Goal: Information Seeking & Learning: Learn about a topic

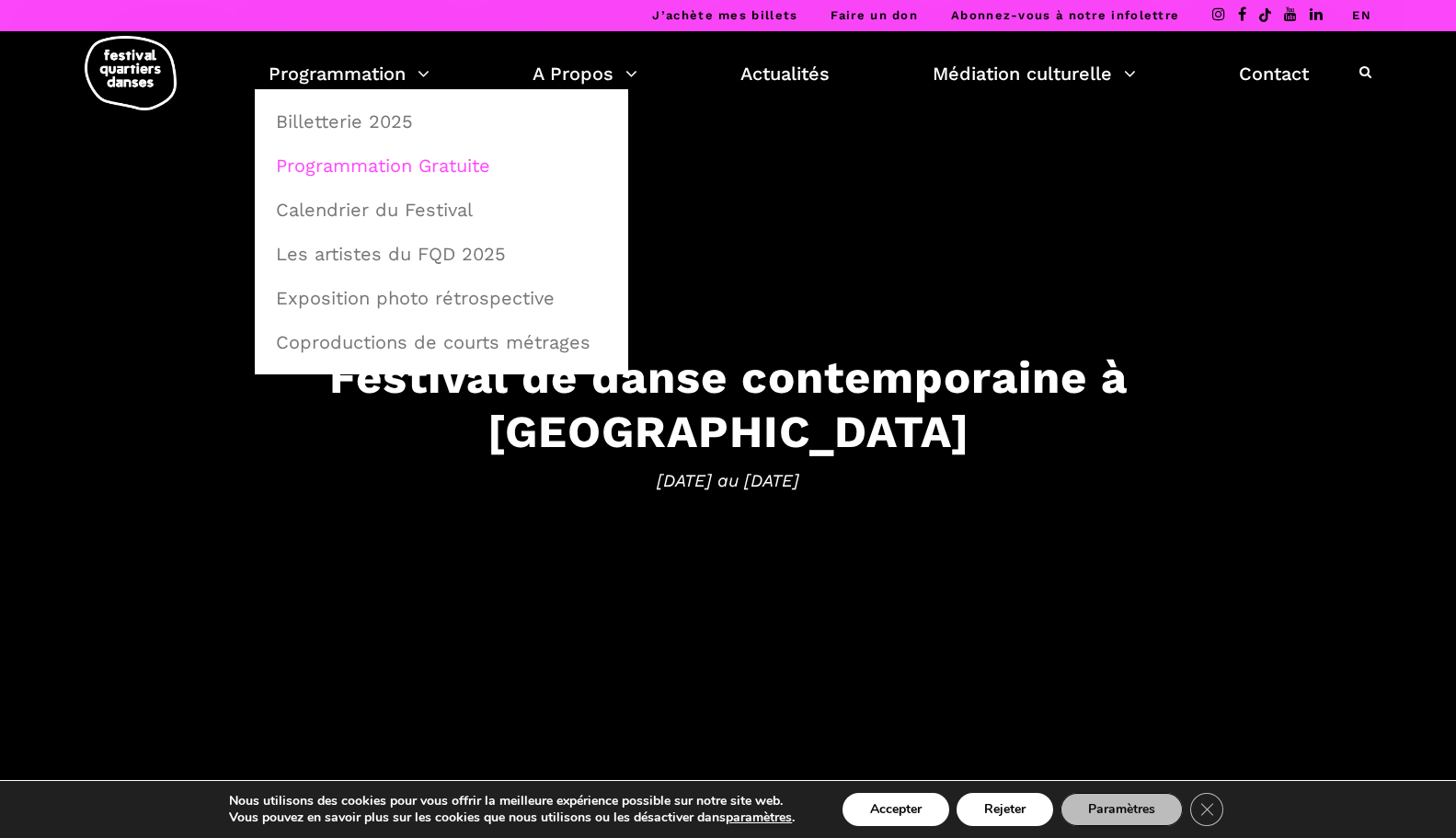
click at [364, 168] on link "Programmation Gratuite" at bounding box center [441, 165] width 353 height 42
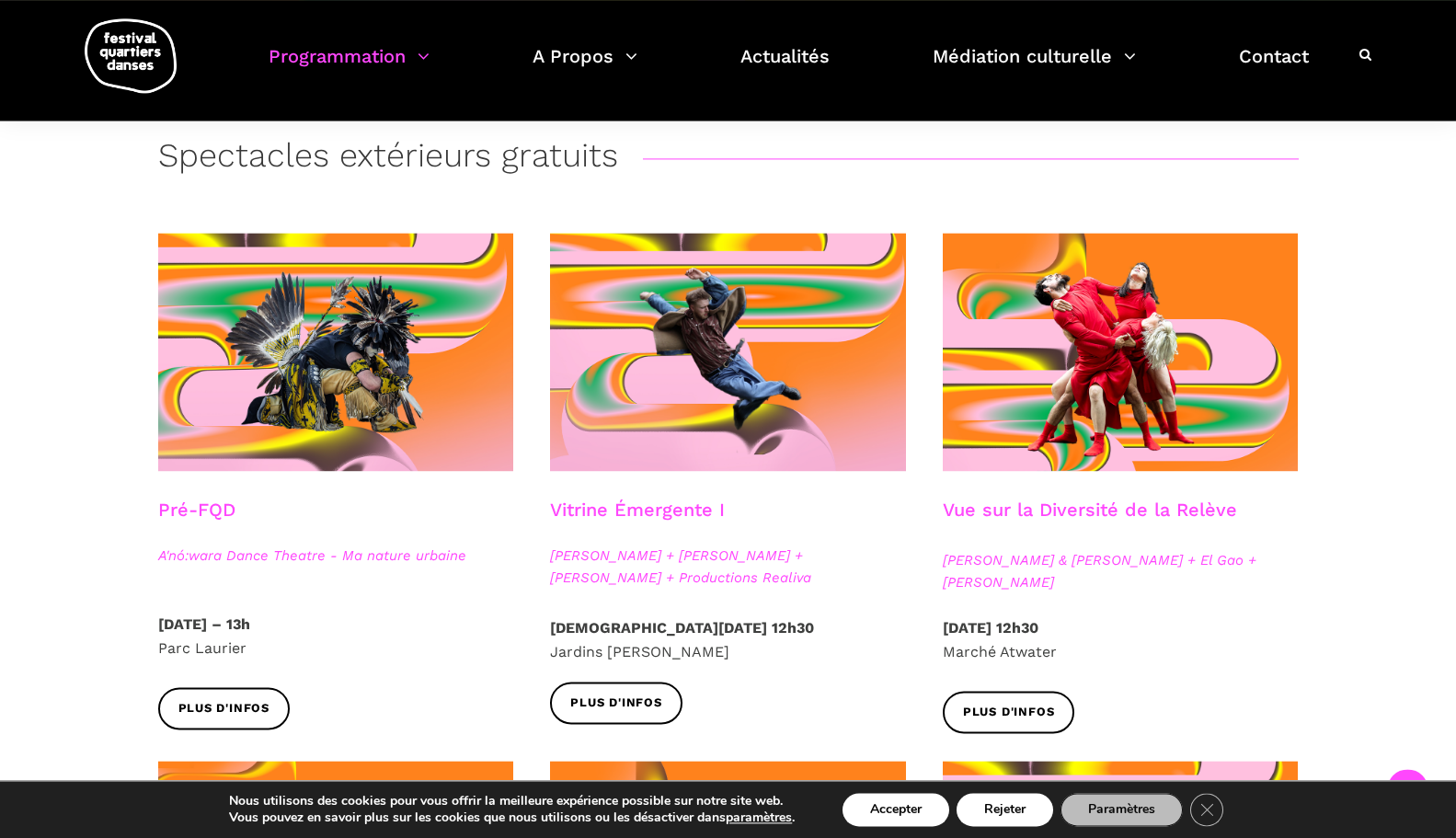
scroll to position [357, 0]
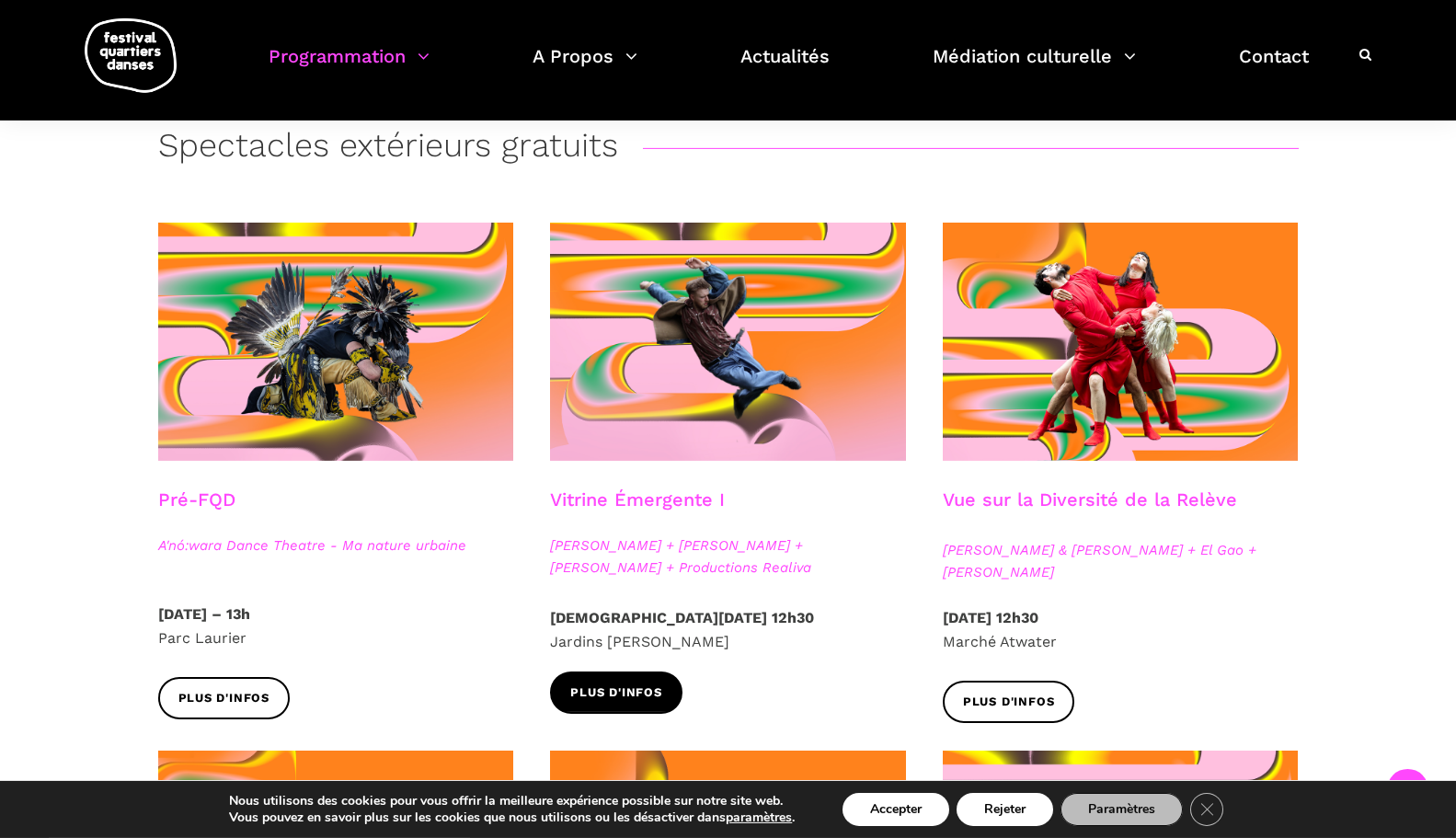
click at [606, 695] on span "Plus d'infos" at bounding box center [616, 693] width 92 height 20
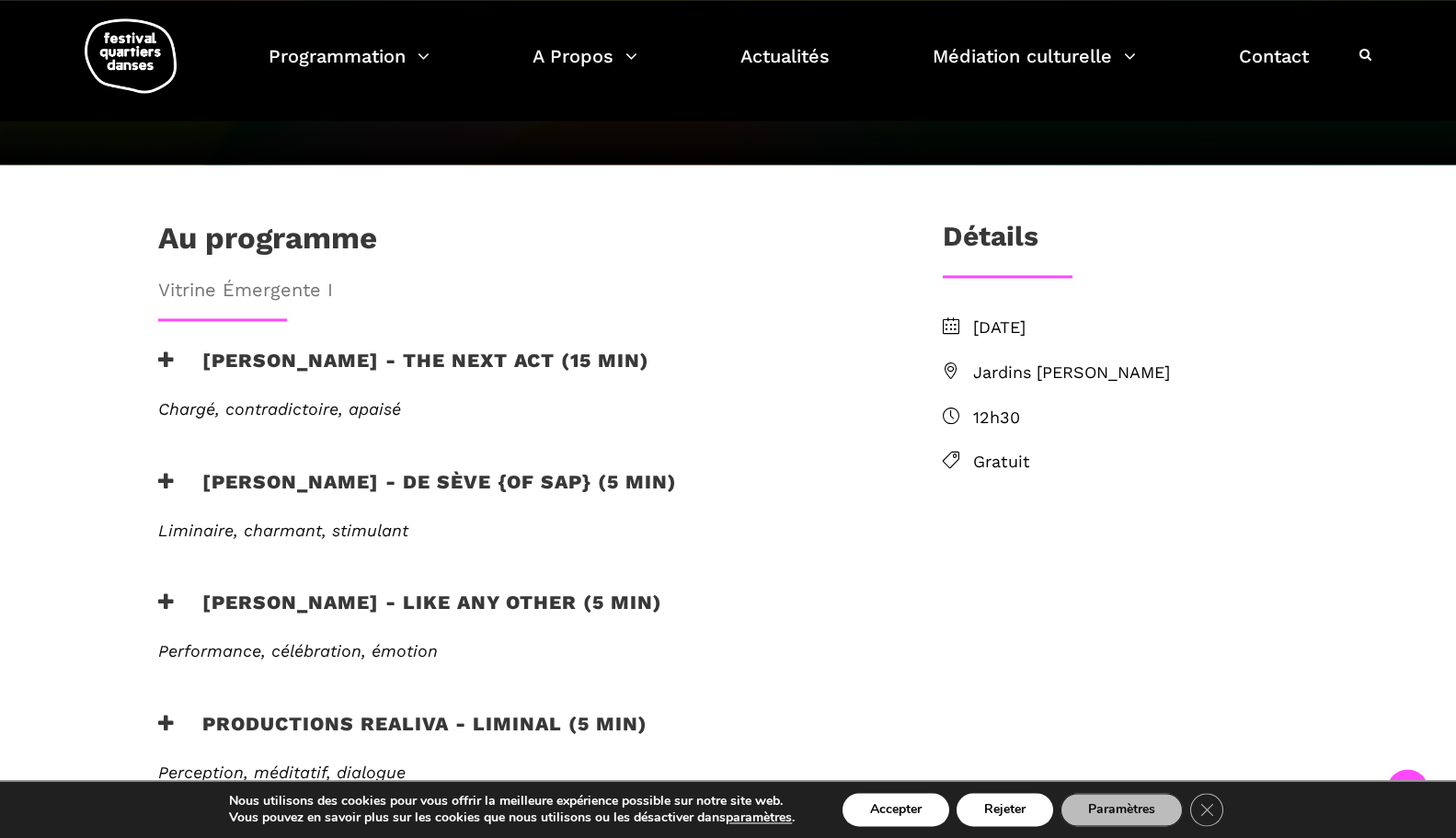
scroll to position [441, 0]
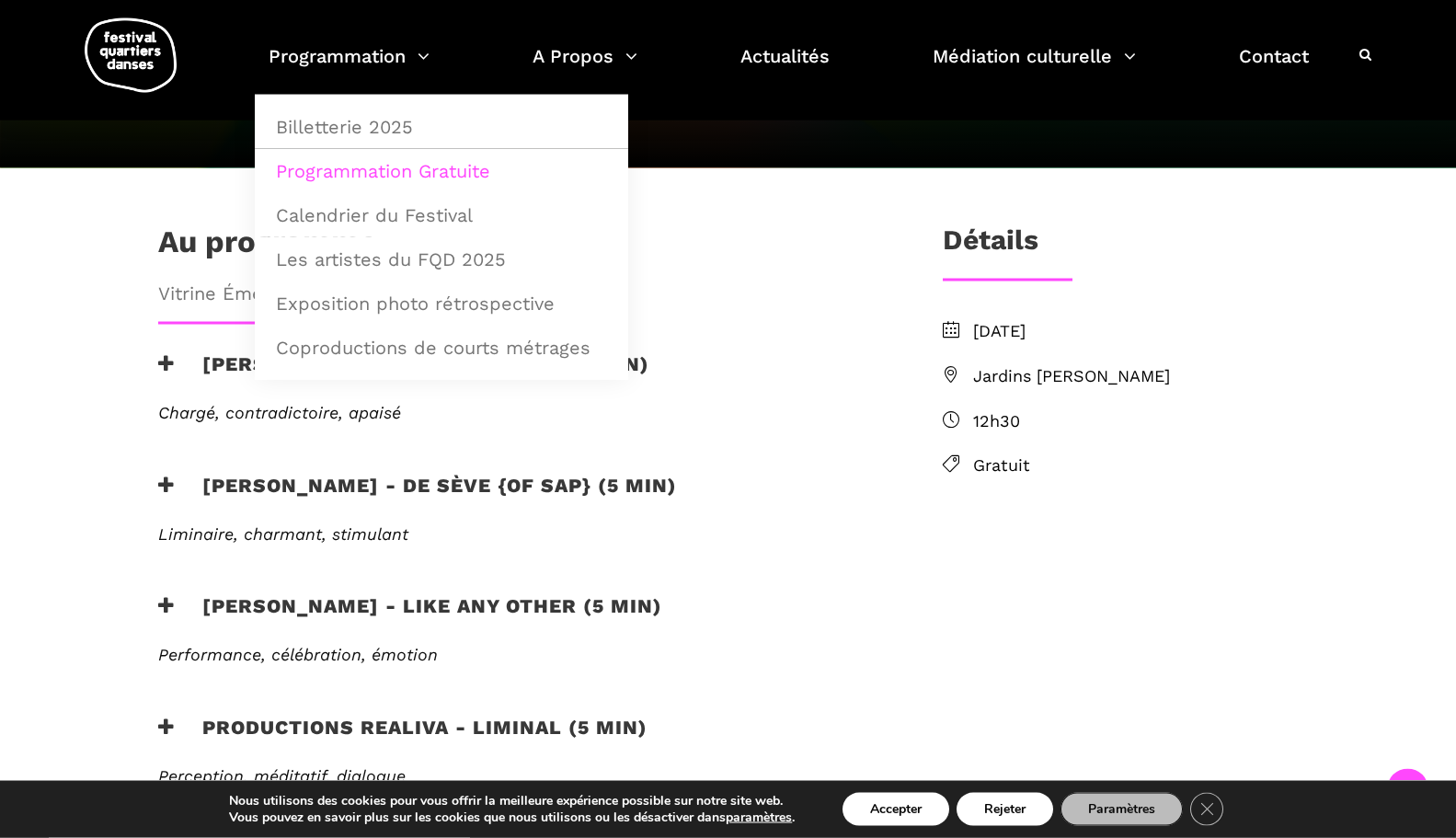
click at [358, 174] on link "Programmation Gratuite" at bounding box center [441, 170] width 353 height 42
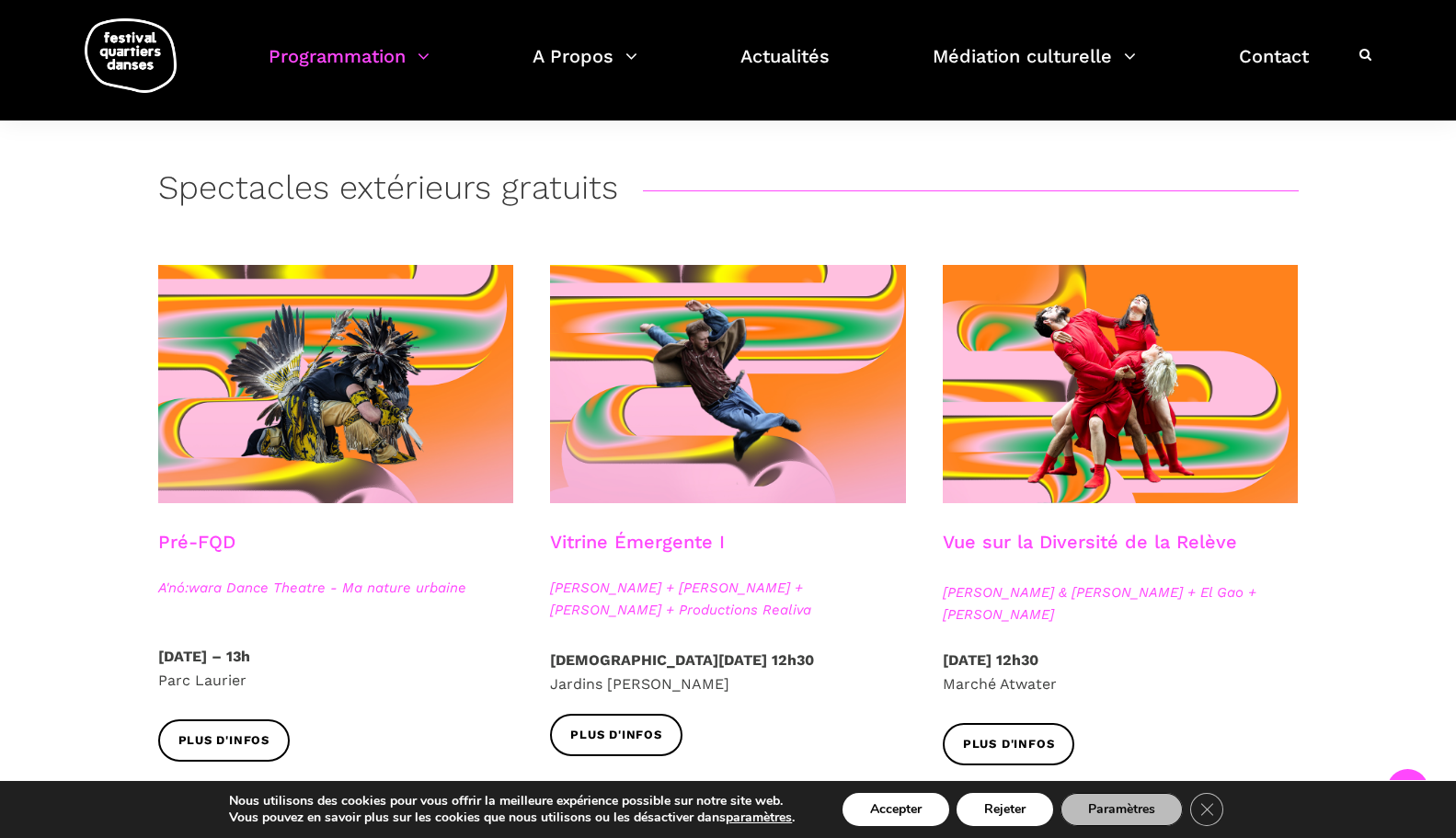
scroll to position [307, 0]
